Goal: Task Accomplishment & Management: Use online tool/utility

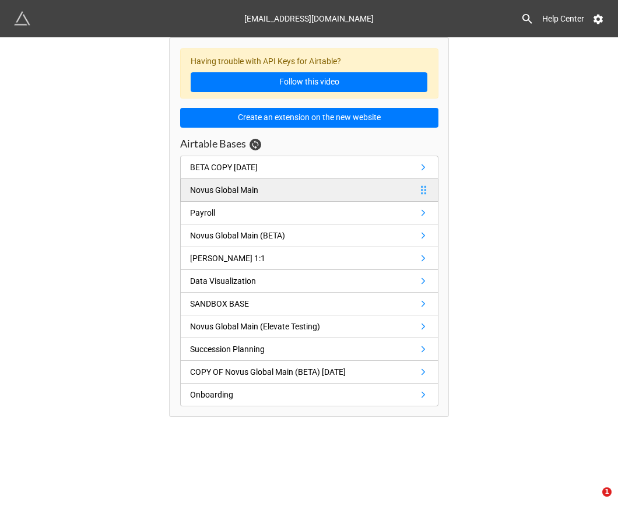
click at [257, 192] on div "Novus Global Main" at bounding box center [224, 190] width 68 height 13
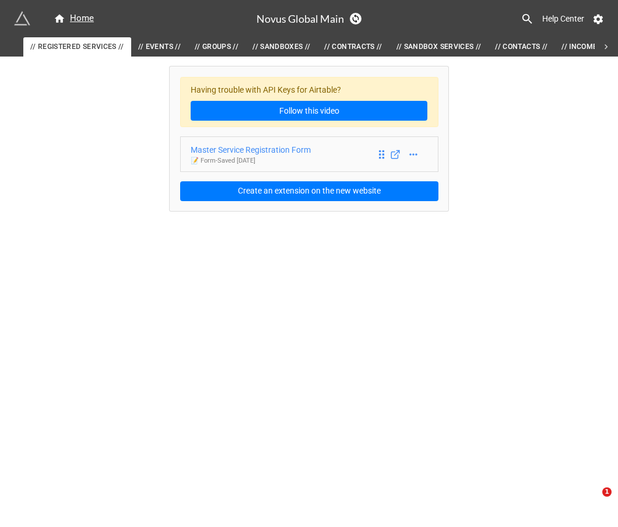
click at [295, 146] on div "Master Service Registration Form" at bounding box center [251, 150] width 120 height 13
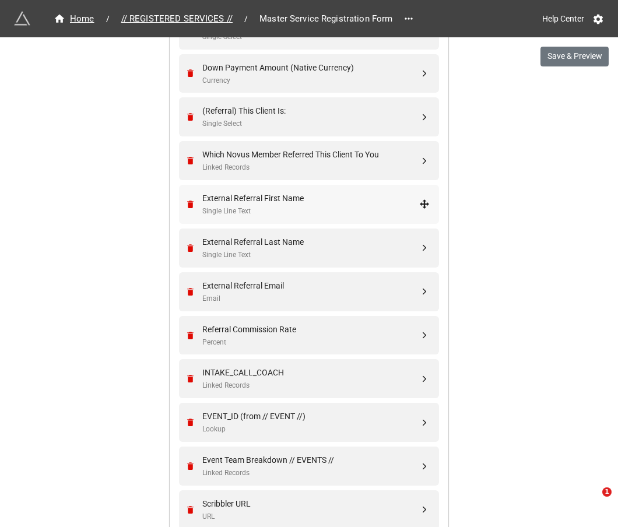
scroll to position [1925, 0]
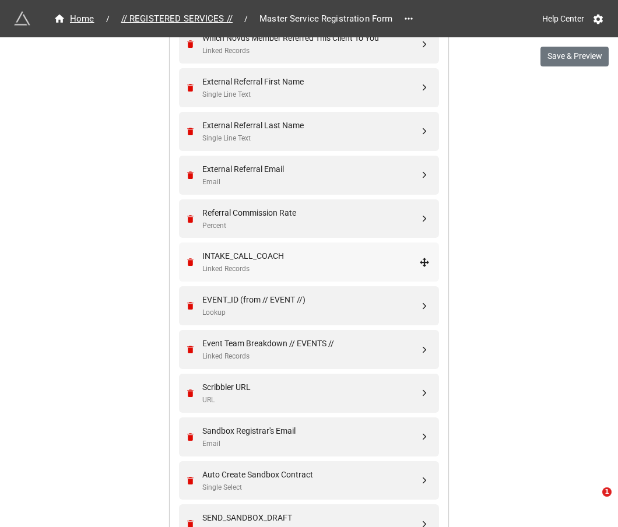
click at [267, 271] on div "Linked Records" at bounding box center [310, 269] width 217 height 11
select select "all-are-met"
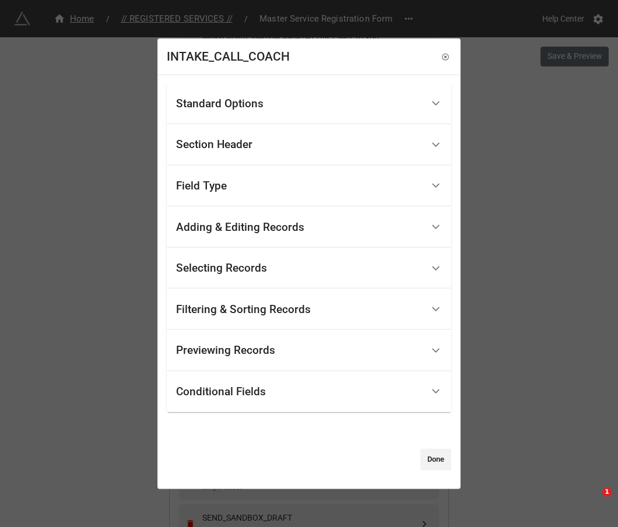
click at [317, 93] on div "Standard Options" at bounding box center [299, 103] width 247 height 27
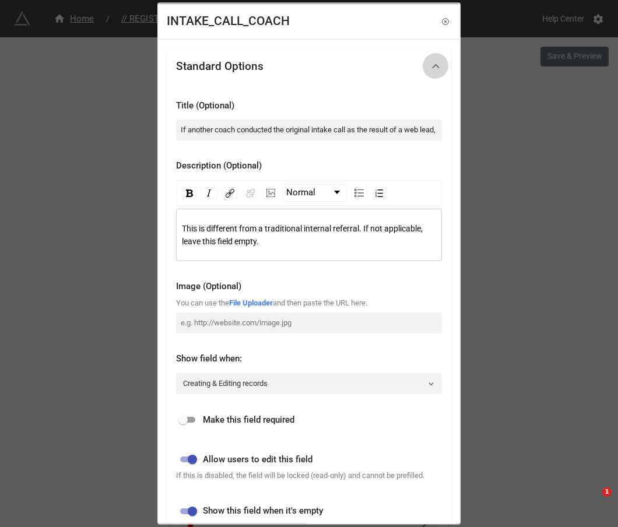
click at [433, 67] on polyline at bounding box center [436, 65] width 6 height 3
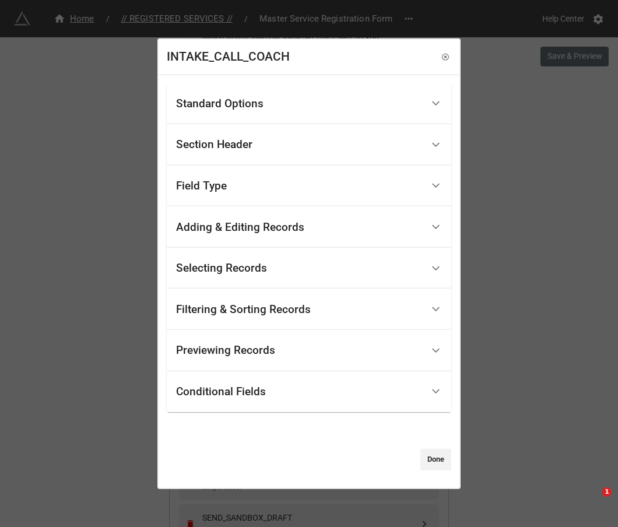
click at [293, 401] on div "Conditional Fields" at bounding box center [299, 391] width 247 height 27
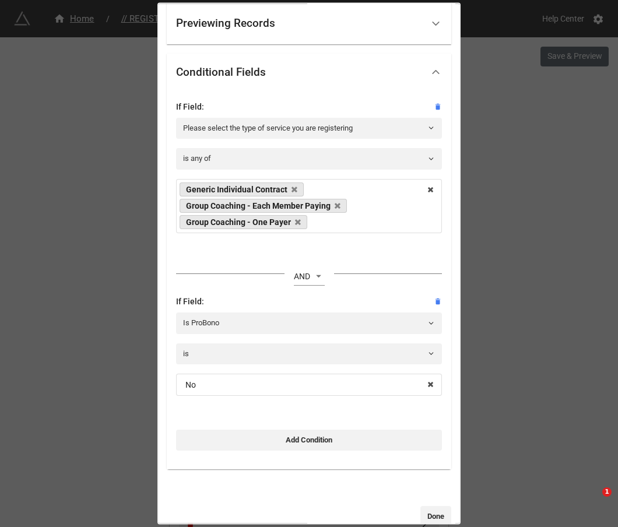
scroll to position [313, 0]
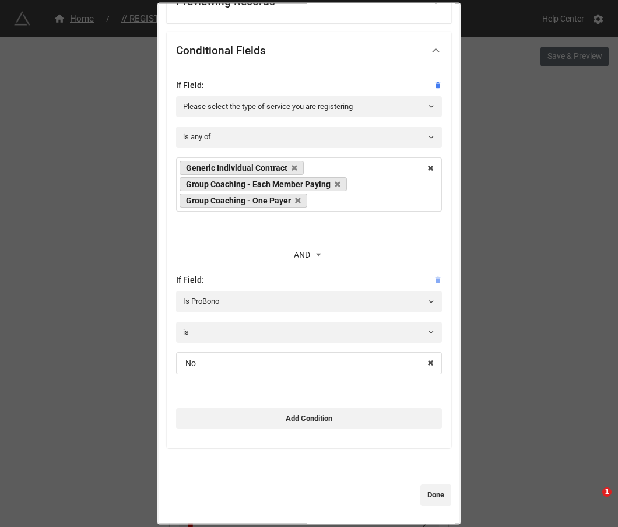
click at [436, 280] on icon at bounding box center [438, 280] width 5 height 6
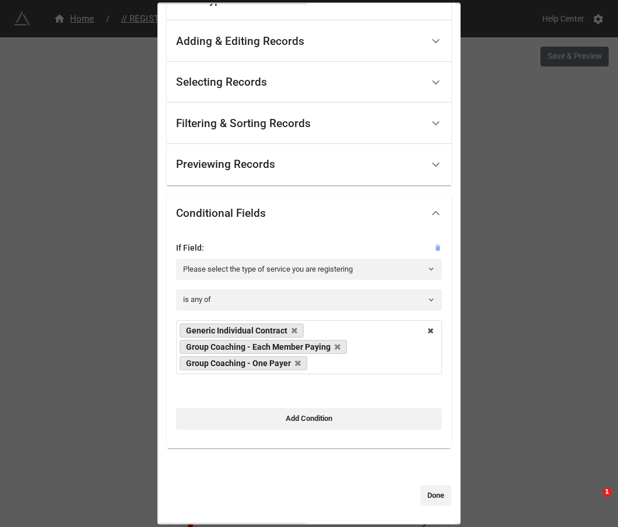
click at [436, 245] on icon at bounding box center [438, 247] width 5 height 6
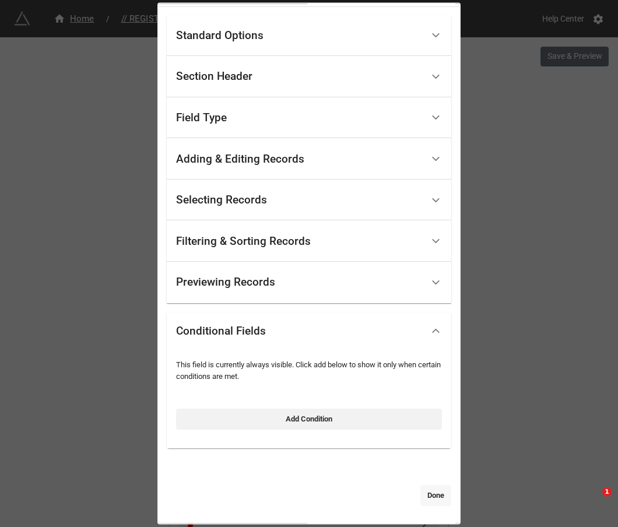
click at [424, 494] on link "Done" at bounding box center [436, 495] width 31 height 21
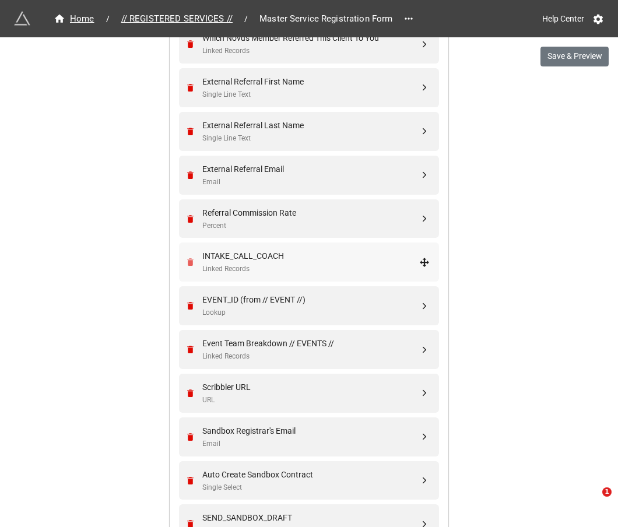
click at [187, 260] on icon "Remove" at bounding box center [190, 262] width 6 height 8
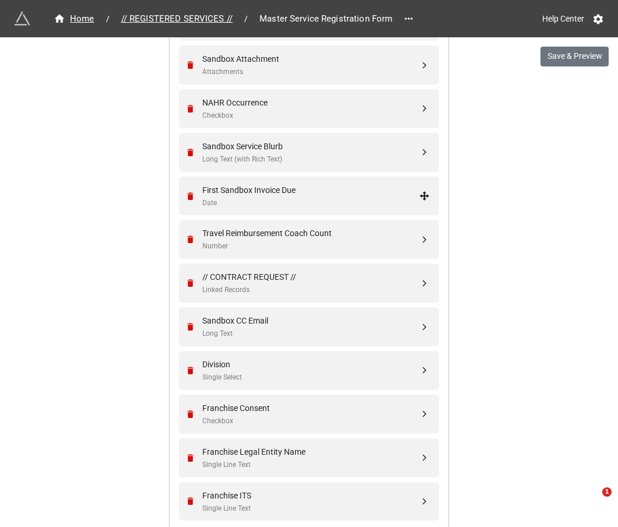
scroll to position [3013, 0]
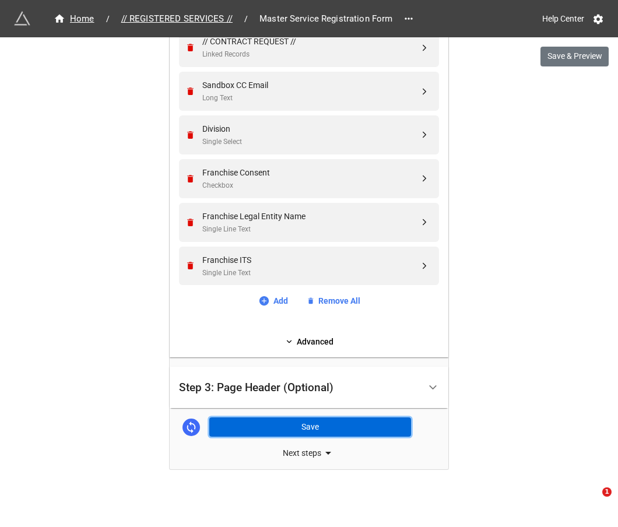
click at [385, 431] on button "Save" at bounding box center [310, 428] width 202 height 20
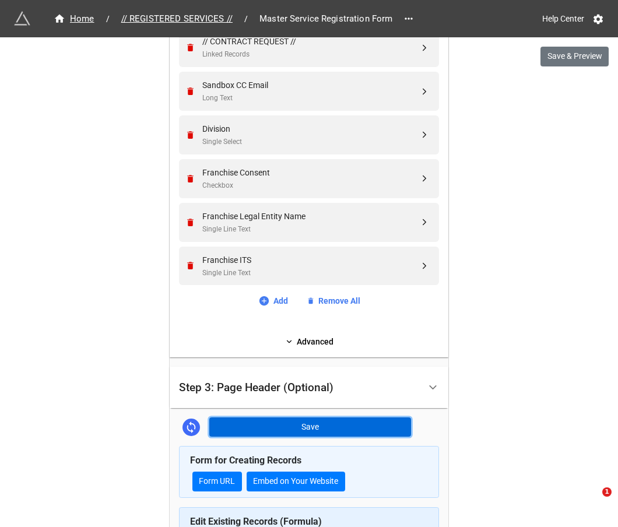
click at [288, 429] on button "Save" at bounding box center [310, 428] width 202 height 20
